Goal: Transaction & Acquisition: Purchase product/service

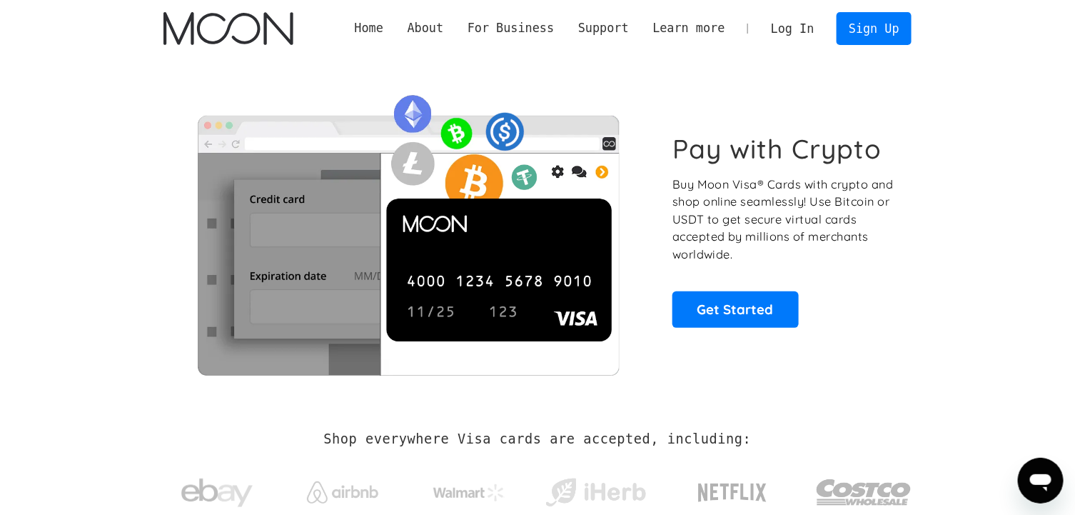
click at [799, 33] on link "Log In" at bounding box center [792, 28] width 67 height 31
click at [243, 99] on img at bounding box center [408, 230] width 489 height 290
click at [797, 30] on link "Log In" at bounding box center [792, 28] width 67 height 31
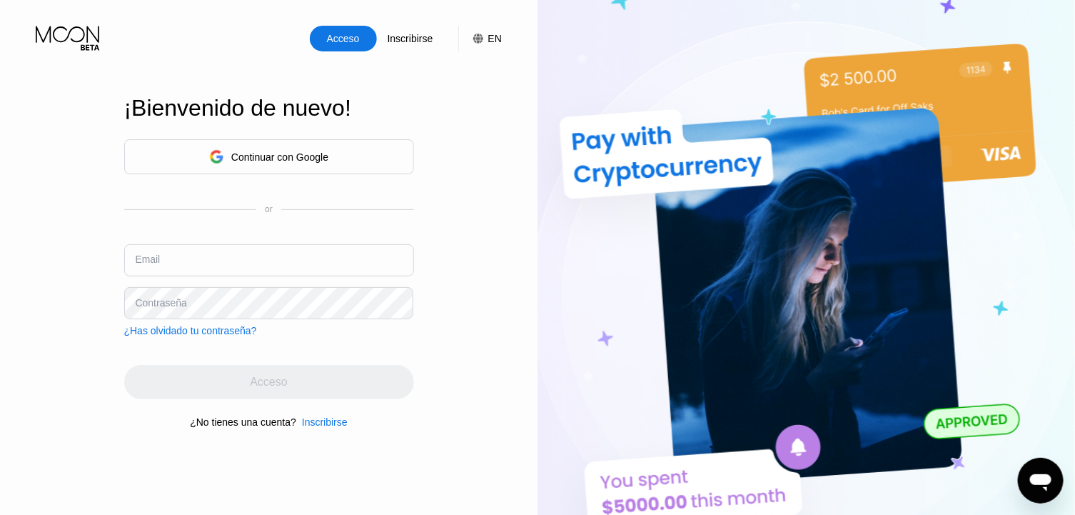
click at [220, 245] on input "text" at bounding box center [269, 260] width 290 height 32
type input "[EMAIL_ADDRESS][DOMAIN_NAME]"
click at [407, 46] on div "Inscribirse" at bounding box center [410, 38] width 49 height 14
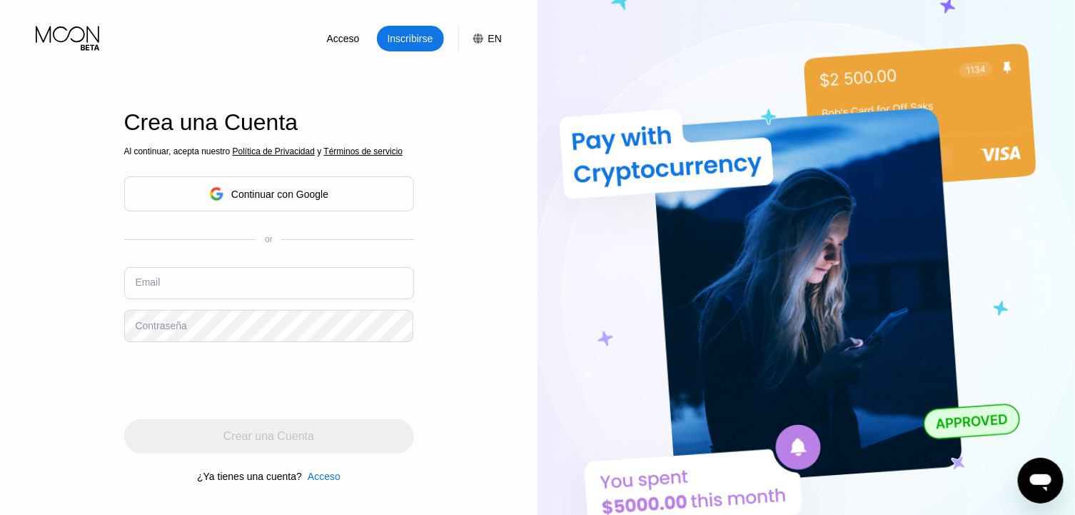
click at [169, 298] on input "text" at bounding box center [269, 283] width 290 height 32
type input "[EMAIL_ADDRESS][DOMAIN_NAME]"
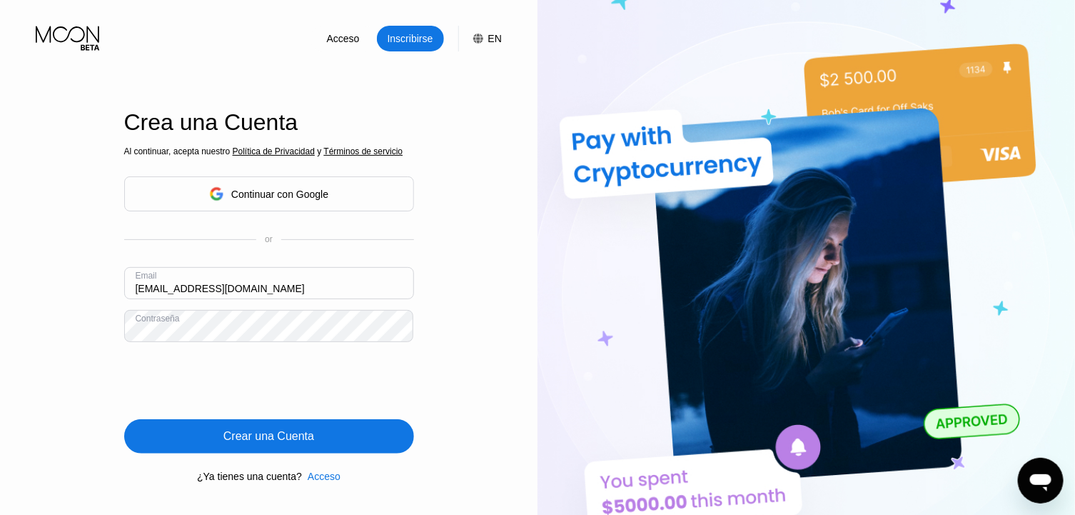
click at [318, 431] on div "Crear una Cuenta" at bounding box center [269, 436] width 290 height 34
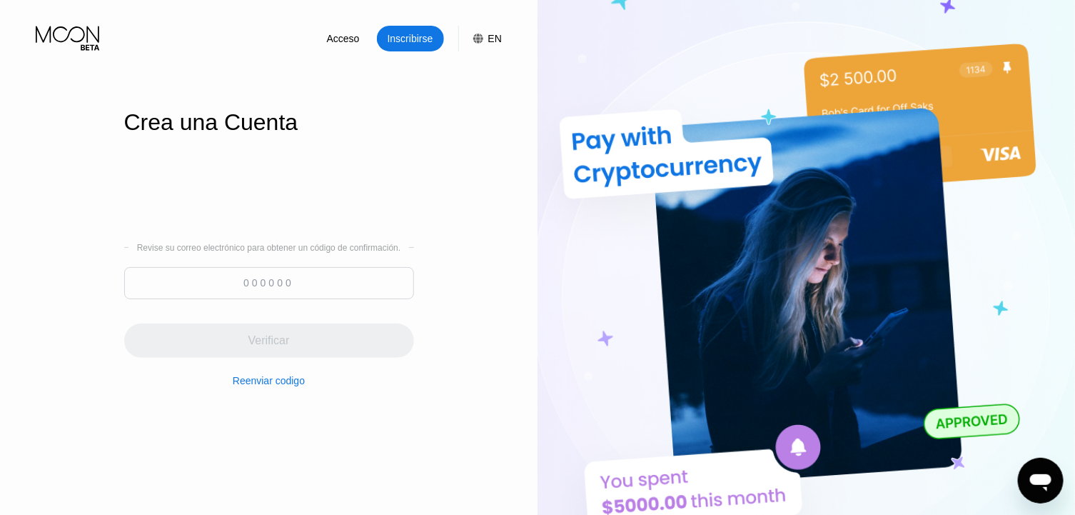
click at [331, 283] on input at bounding box center [269, 283] width 290 height 32
click at [323, 278] on input at bounding box center [269, 283] width 290 height 32
paste input "454655"
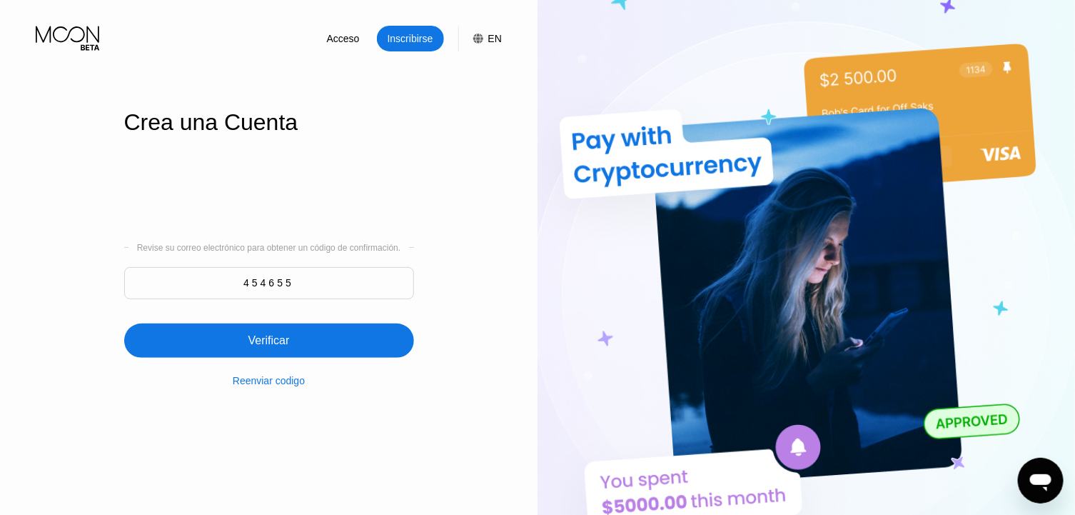
click at [292, 362] on div "Reenviar codigo" at bounding box center [269, 372] width 72 height 29
click at [308, 351] on div "Verificar" at bounding box center [269, 340] width 290 height 34
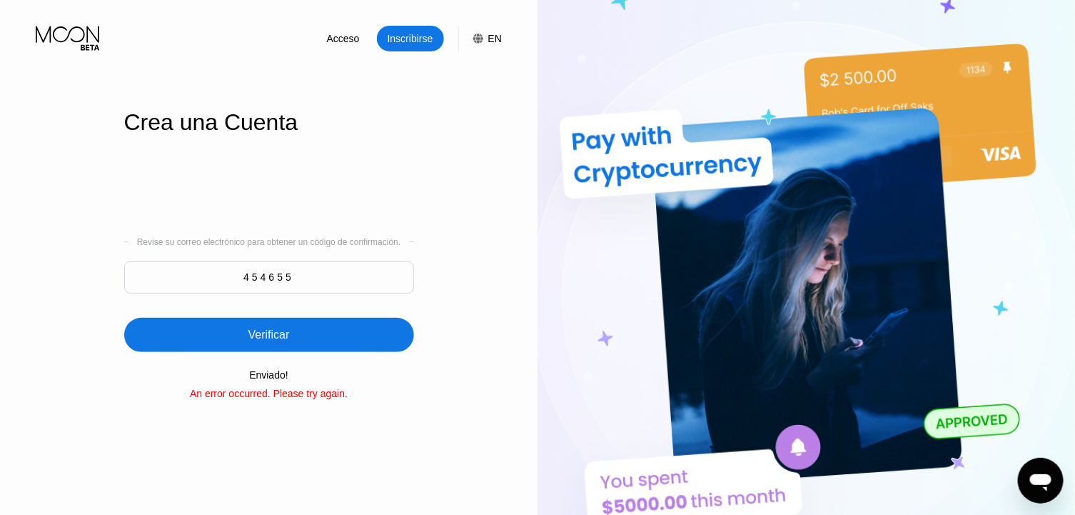
click at [333, 347] on div "Verificar" at bounding box center [269, 335] width 290 height 34
click at [293, 278] on input "454655" at bounding box center [269, 277] width 290 height 32
drag, startPoint x: 312, startPoint y: 278, endPoint x: 172, endPoint y: 278, distance: 139.9
click at [172, 278] on input "454655" at bounding box center [269, 277] width 290 height 32
paste input "816563"
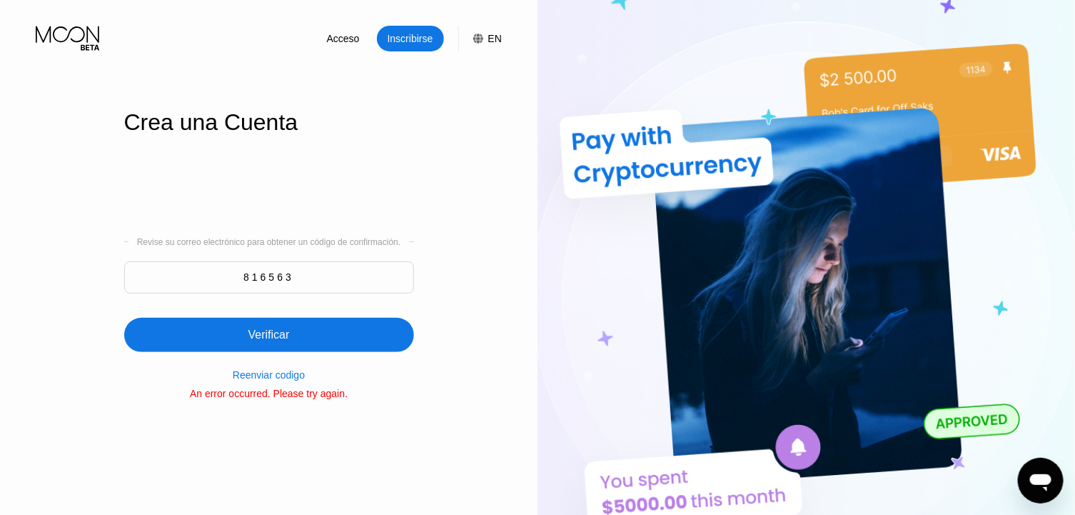
type input "816563"
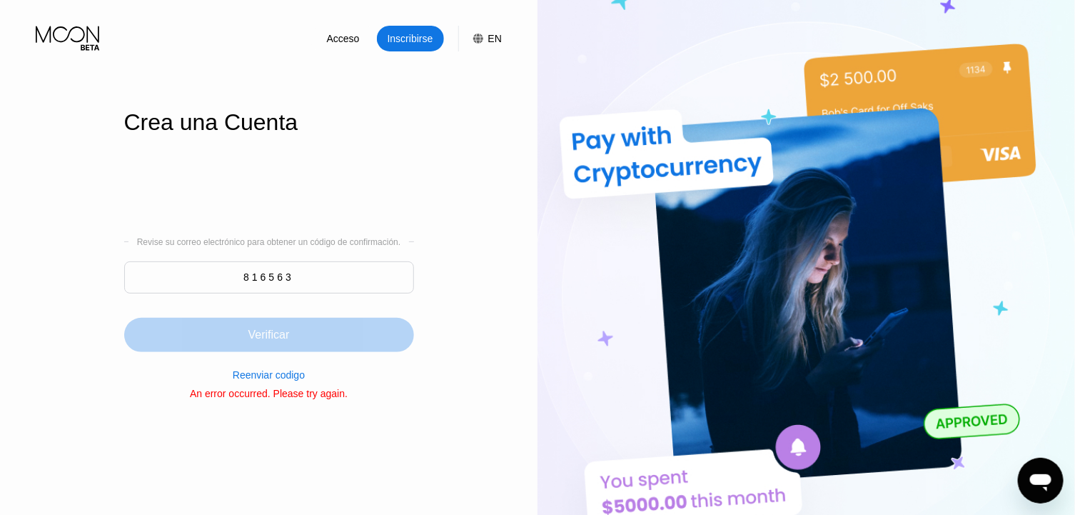
click at [282, 324] on div "Verificar" at bounding box center [269, 335] width 290 height 34
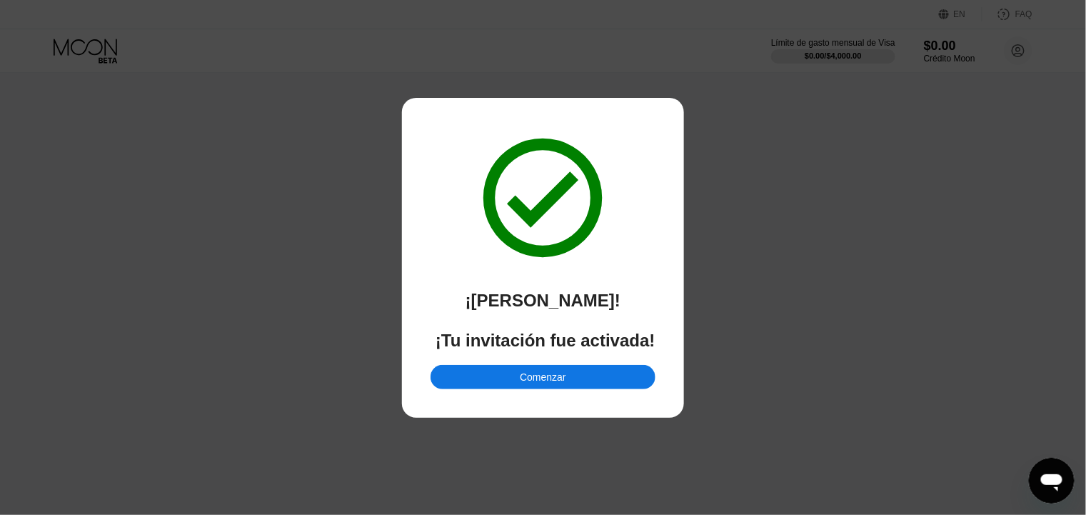
click at [578, 377] on div "Comenzar" at bounding box center [543, 377] width 224 height 24
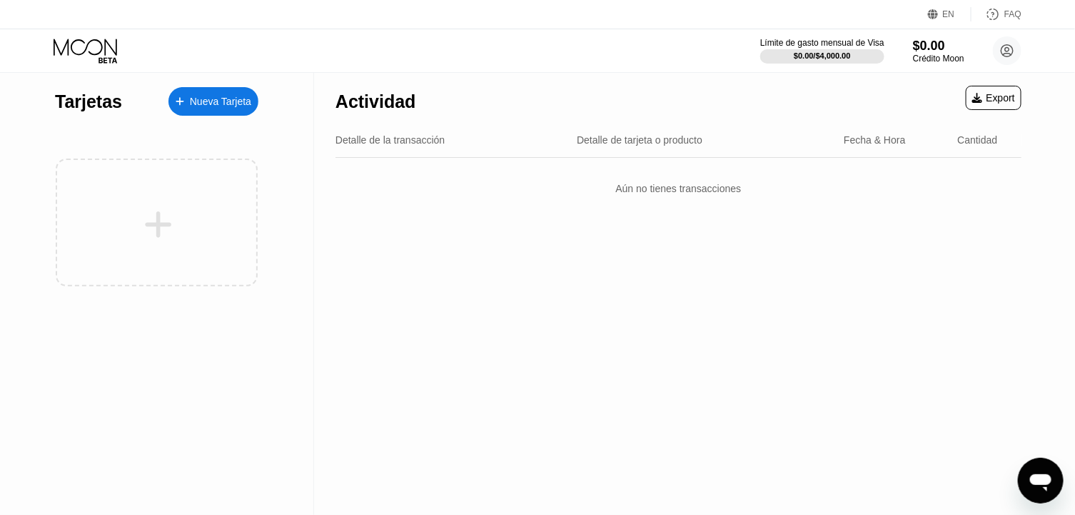
click at [214, 108] on div "Nueva Tarjeta" at bounding box center [220, 102] width 61 height 12
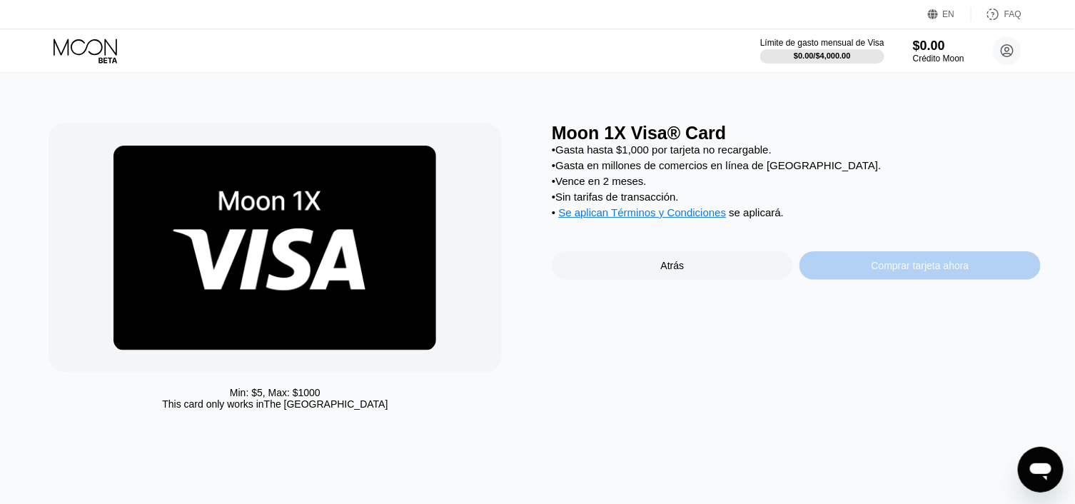
click at [888, 271] on div "Comprar tarjeta ahora" at bounding box center [921, 265] width 98 height 11
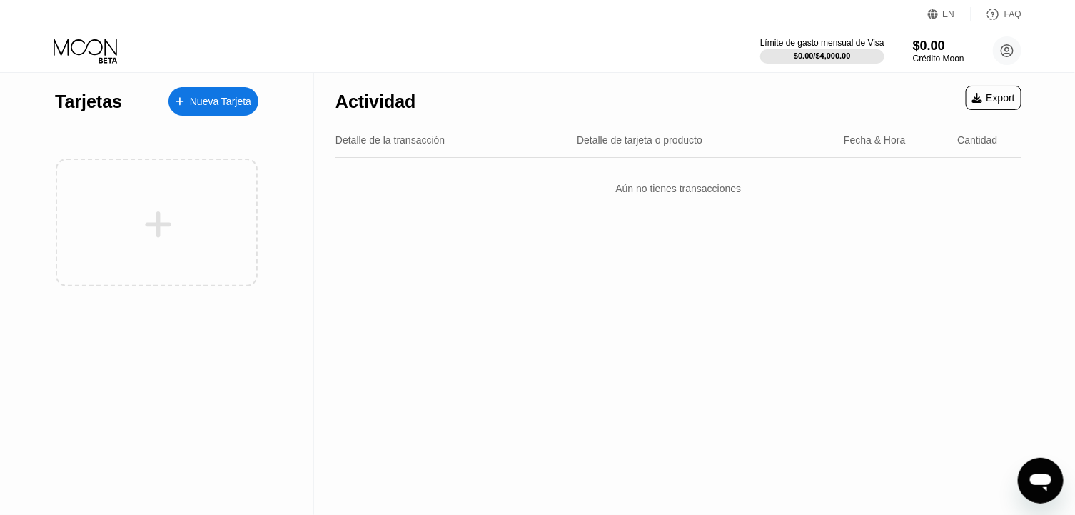
click at [209, 97] on div "Nueva Tarjeta" at bounding box center [220, 102] width 61 height 12
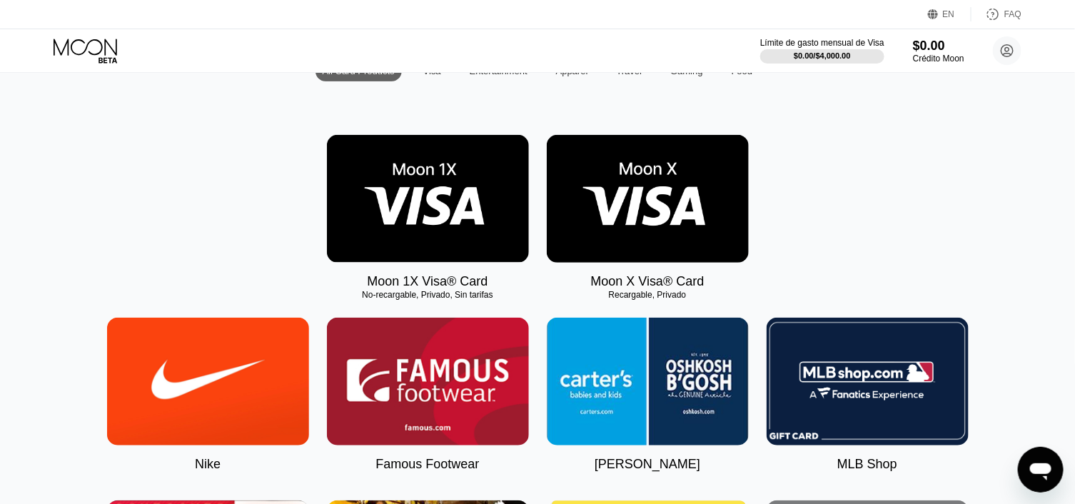
scroll to position [190, 0]
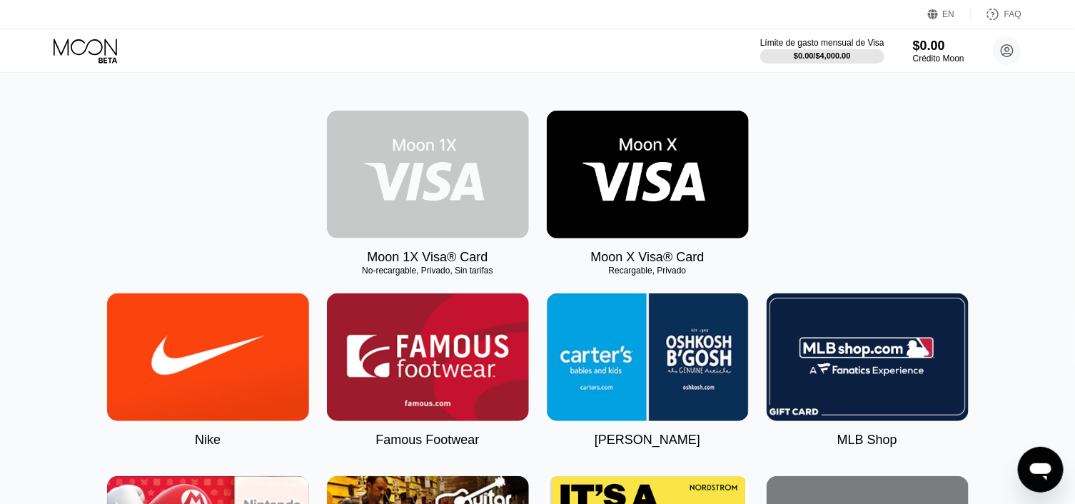
click at [444, 196] on img at bounding box center [428, 175] width 202 height 128
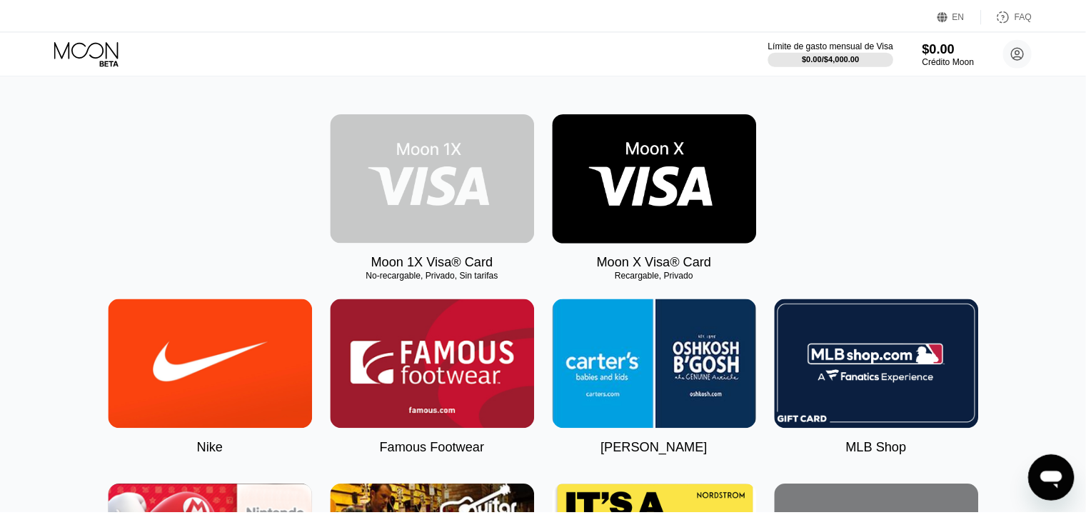
scroll to position [0, 0]
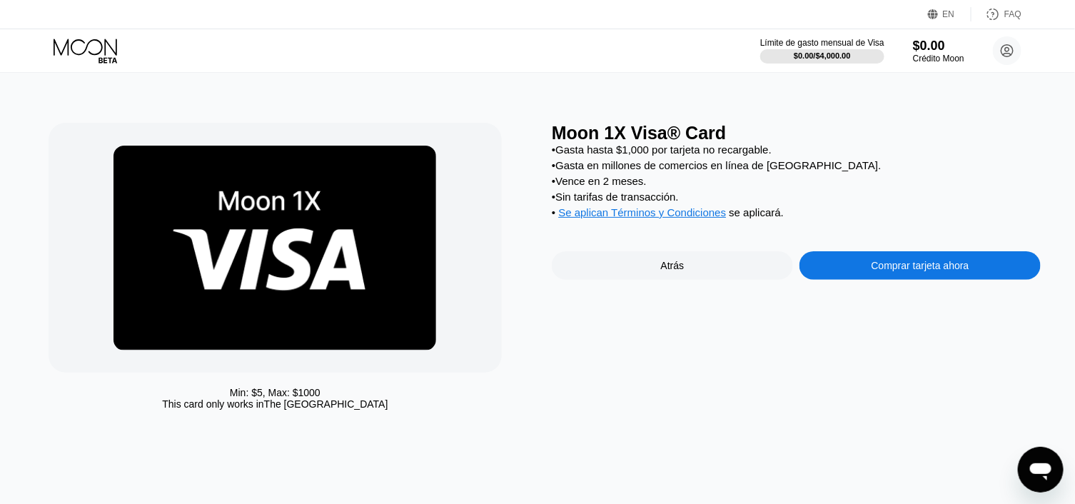
click at [853, 279] on div "Comprar tarjeta ahora" at bounding box center [920, 265] width 241 height 29
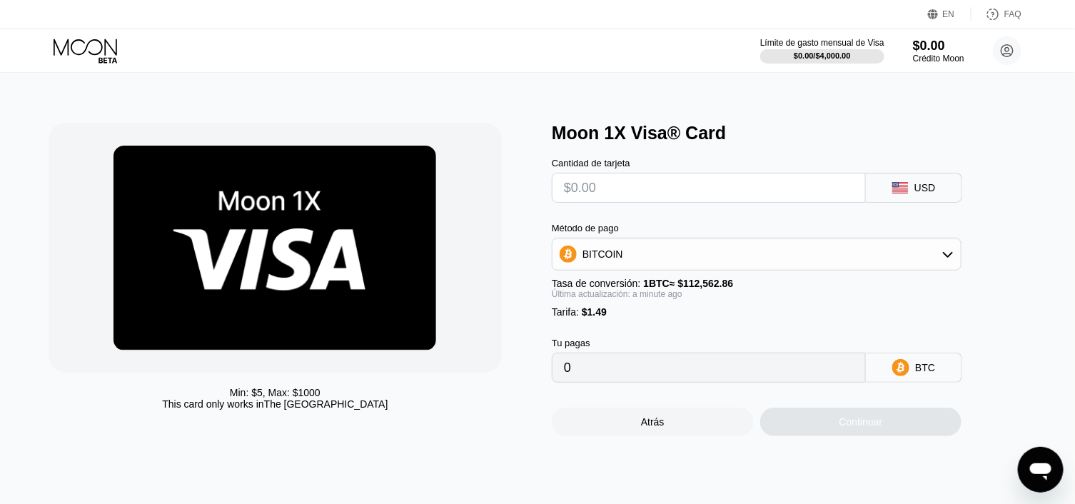
click at [618, 189] on input "text" at bounding box center [709, 188] width 290 height 29
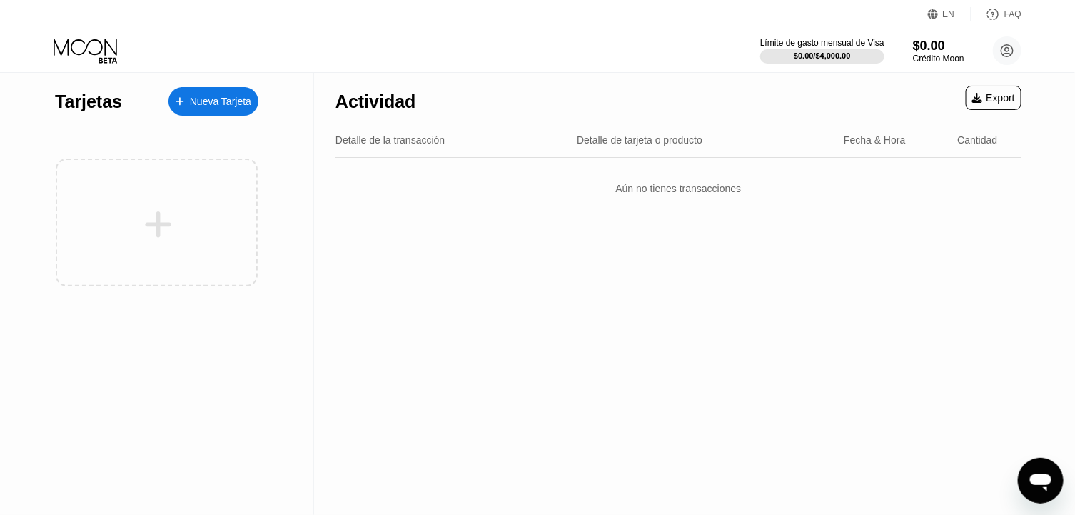
click at [231, 113] on div "Nueva Tarjeta" at bounding box center [214, 101] width 90 height 29
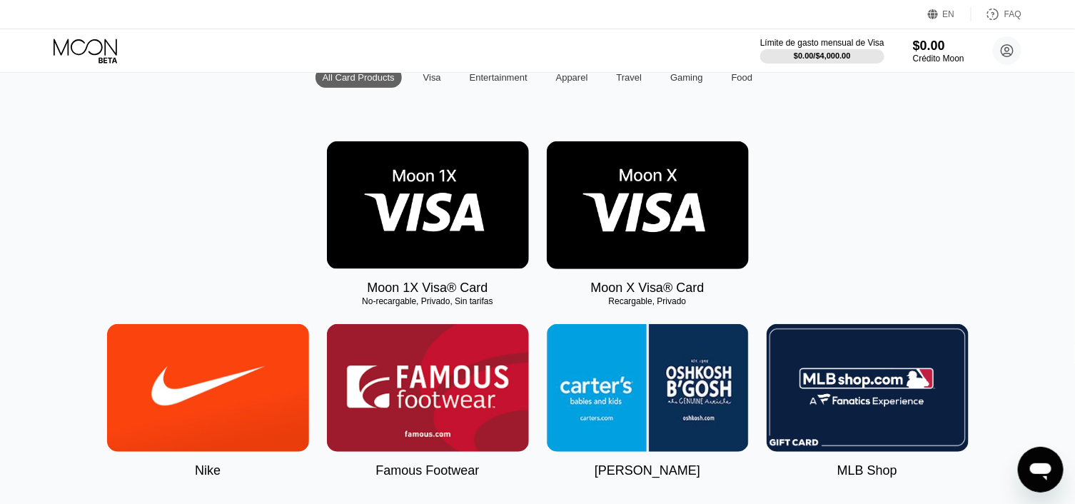
scroll to position [190, 0]
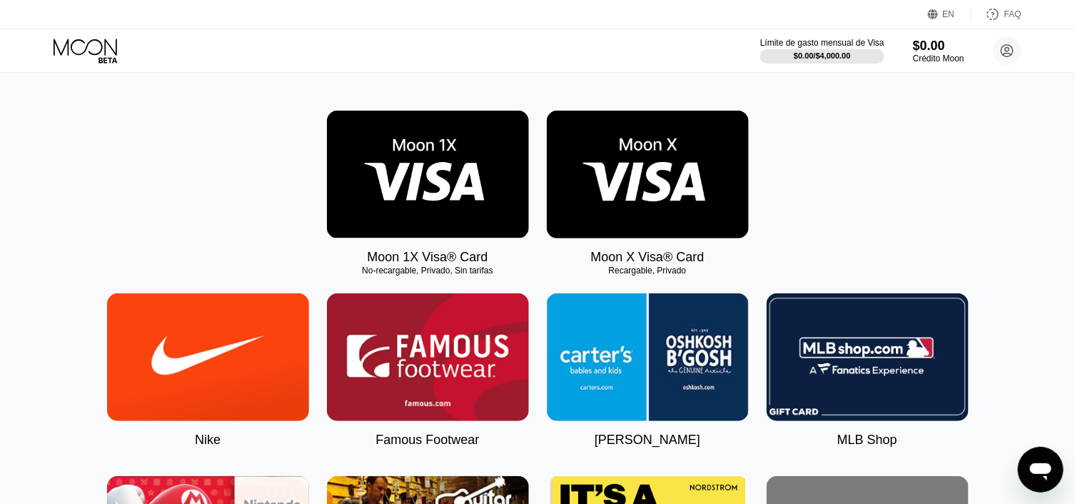
click at [702, 193] on img at bounding box center [648, 175] width 202 height 128
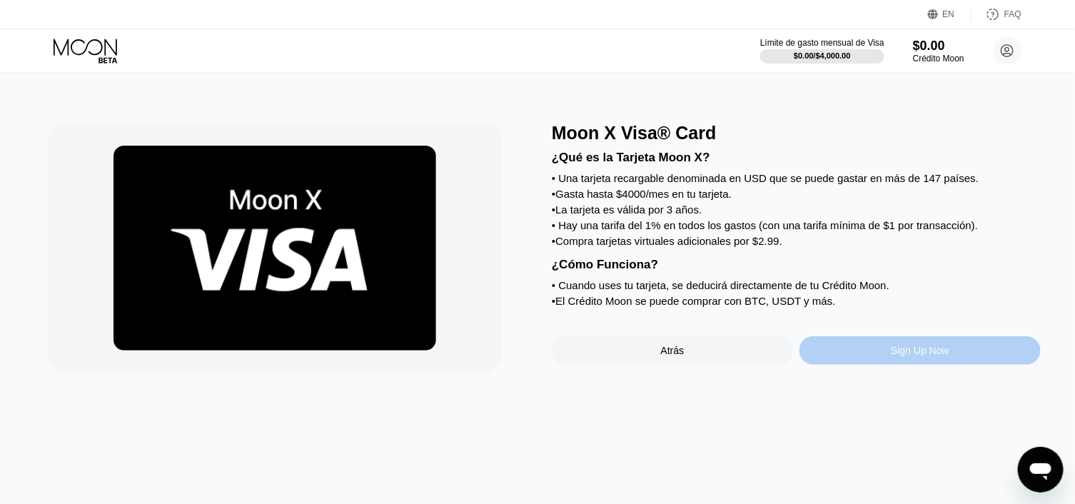
click at [895, 356] on div "Sign Up Now" at bounding box center [920, 350] width 59 height 11
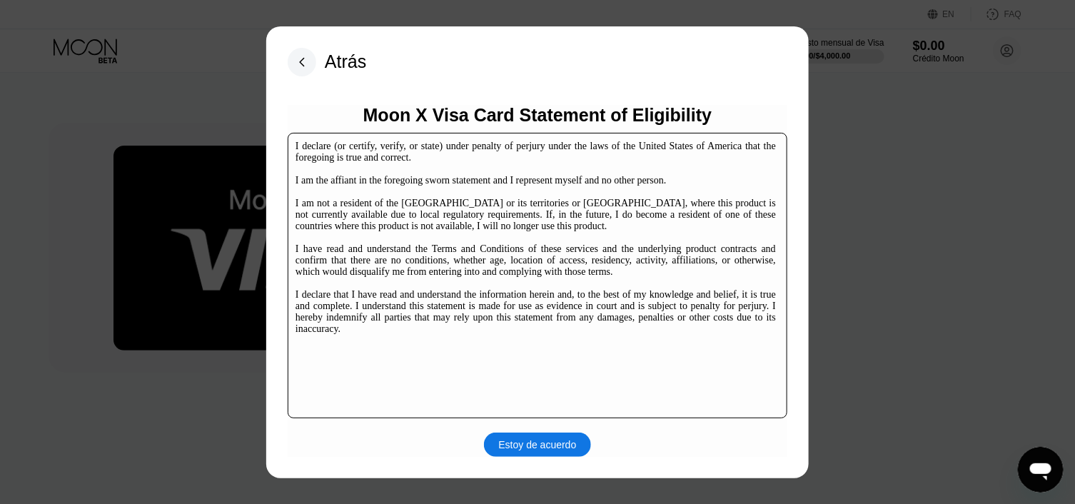
click at [524, 462] on div "Atrás Moon X Visa Card Statement of Eligibility I declare (or certify, verify, …" at bounding box center [537, 252] width 543 height 452
click at [546, 451] on div "Estoy de acuerdo" at bounding box center [538, 444] width 78 height 13
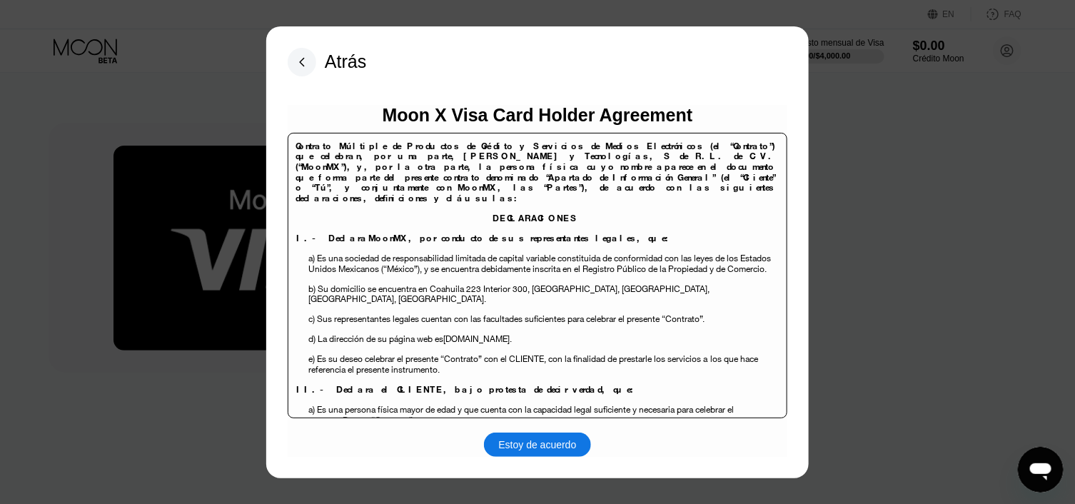
click at [552, 441] on div "Estoy de acuerdo" at bounding box center [538, 444] width 78 height 13
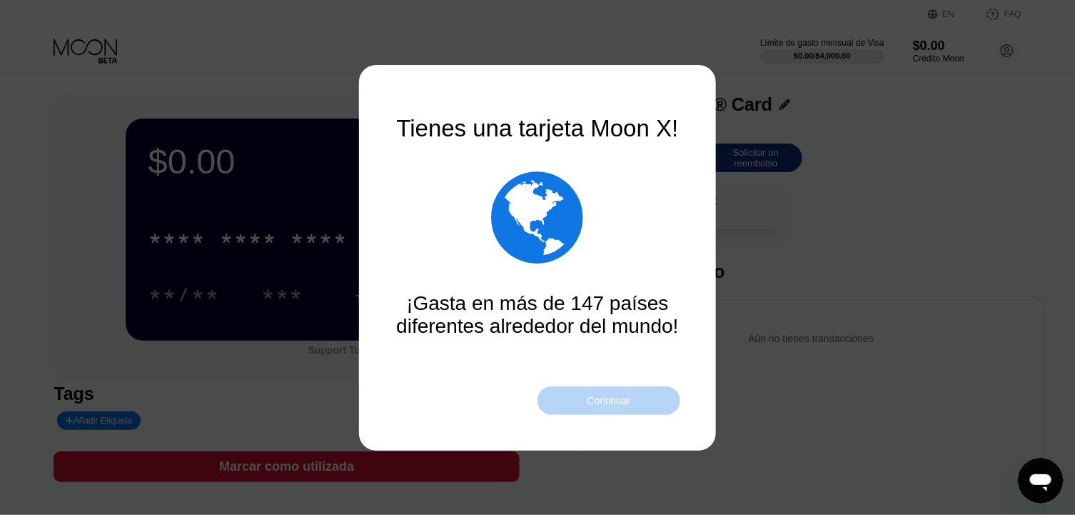
click at [623, 400] on div "Continuar" at bounding box center [610, 400] width 44 height 11
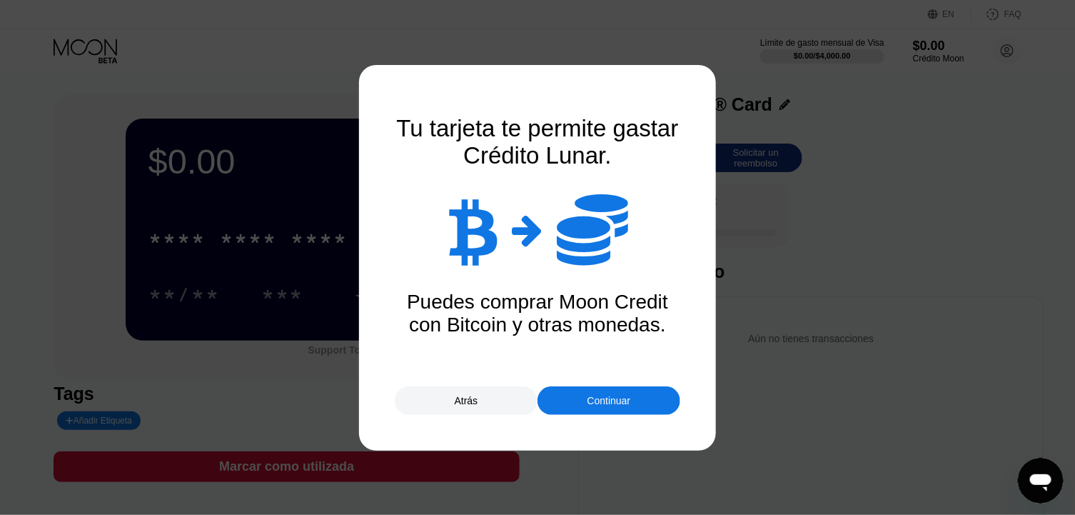
click at [626, 397] on div "Continuar" at bounding box center [610, 400] width 44 height 11
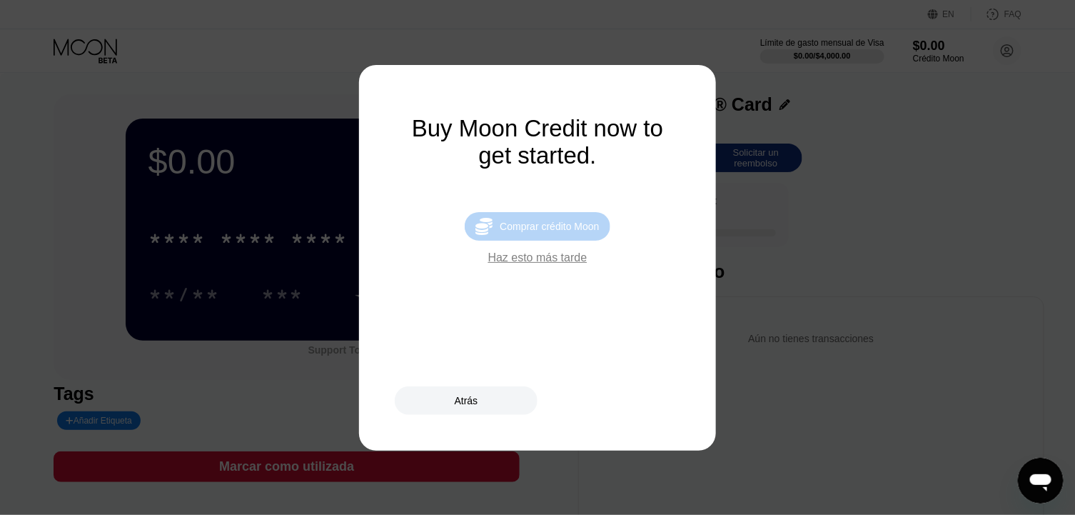
click at [560, 232] on div "Comprar crédito Moon" at bounding box center [549, 226] width 99 height 11
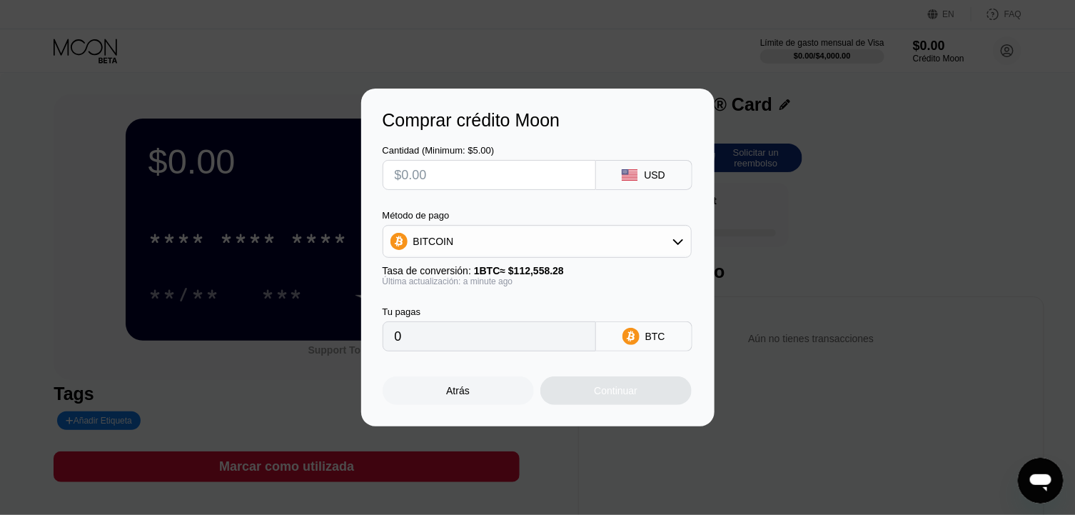
click at [541, 164] on input "text" at bounding box center [489, 175] width 189 height 29
click at [458, 390] on div "Atrás" at bounding box center [458, 390] width 24 height 11
